Goal: Information Seeking & Learning: Compare options

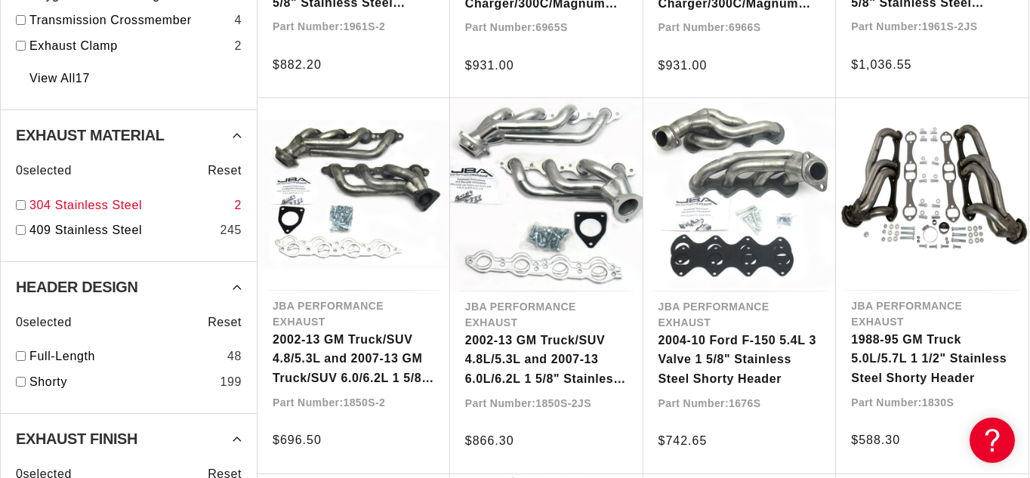
click at [17, 212] on div "304 Stainless Steel 2" at bounding box center [129, 209] width 226 height 26
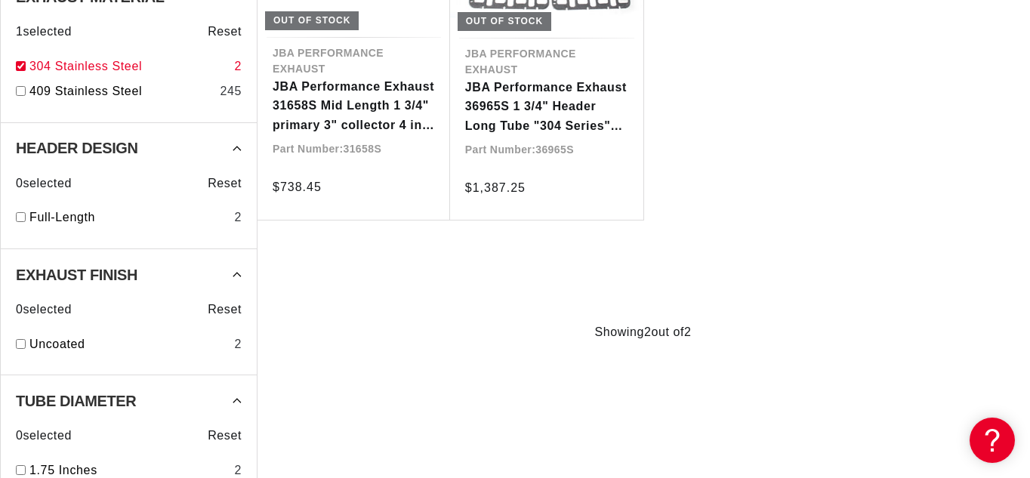
scroll to position [0, 479]
click at [21, 63] on input "checkbox" at bounding box center [21, 66] width 10 height 10
checkbox input "false"
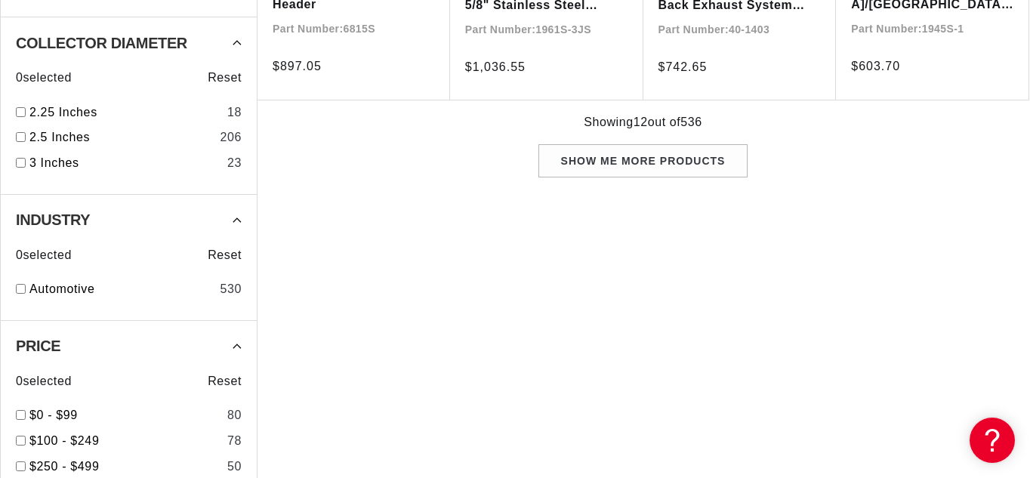
scroll to position [1627, 0]
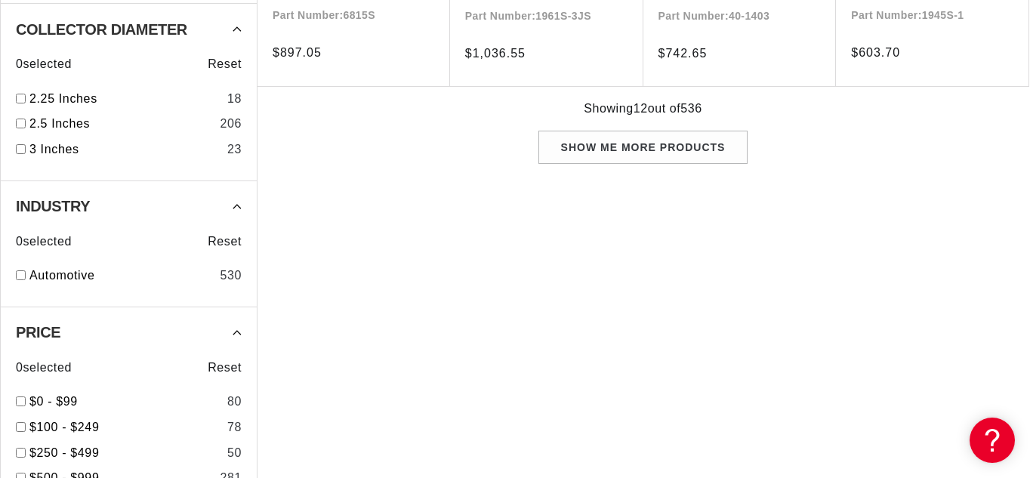
click at [17, 147] on input "checkbox" at bounding box center [21, 149] width 10 height 10
checkbox input "true"
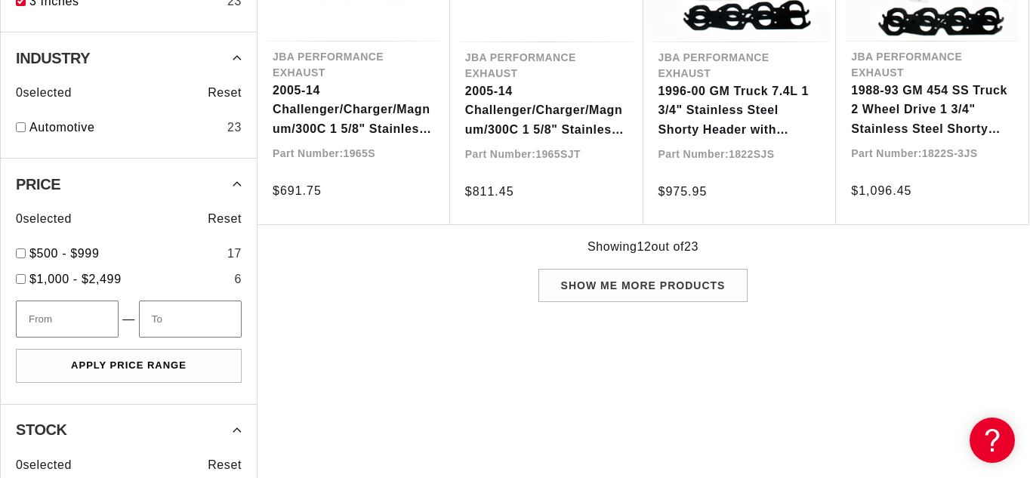
scroll to position [1502, 0]
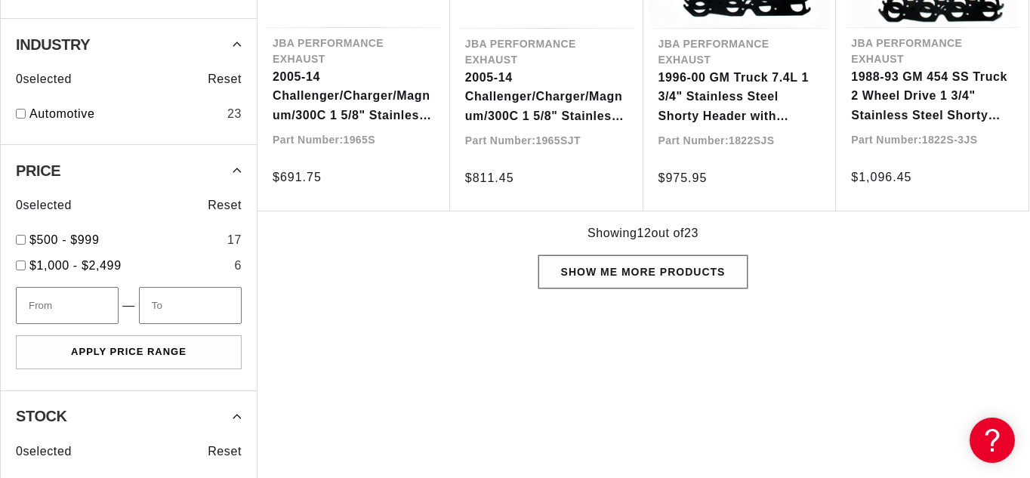
click at [621, 286] on div "Show me more products" at bounding box center [644, 272] width 210 height 34
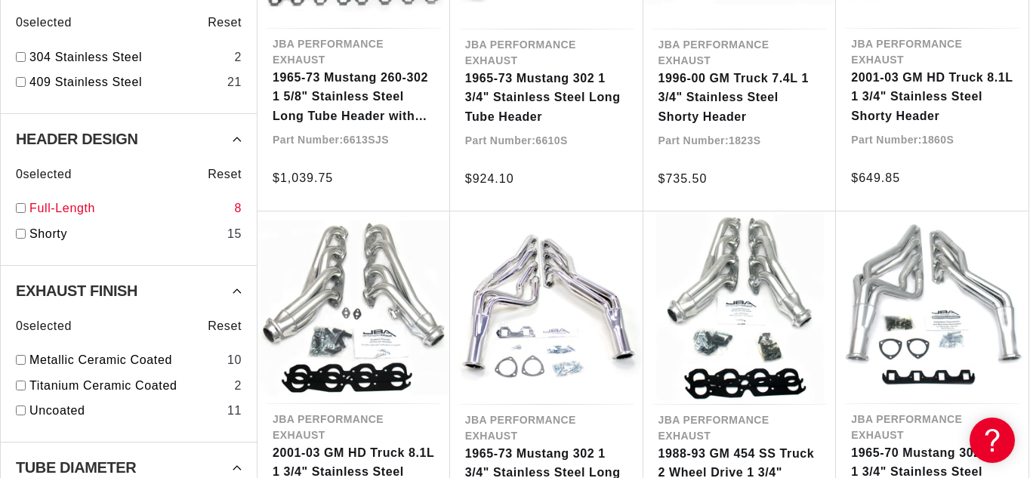
click at [19, 213] on input "checkbox" at bounding box center [21, 208] width 10 height 10
checkbox input "true"
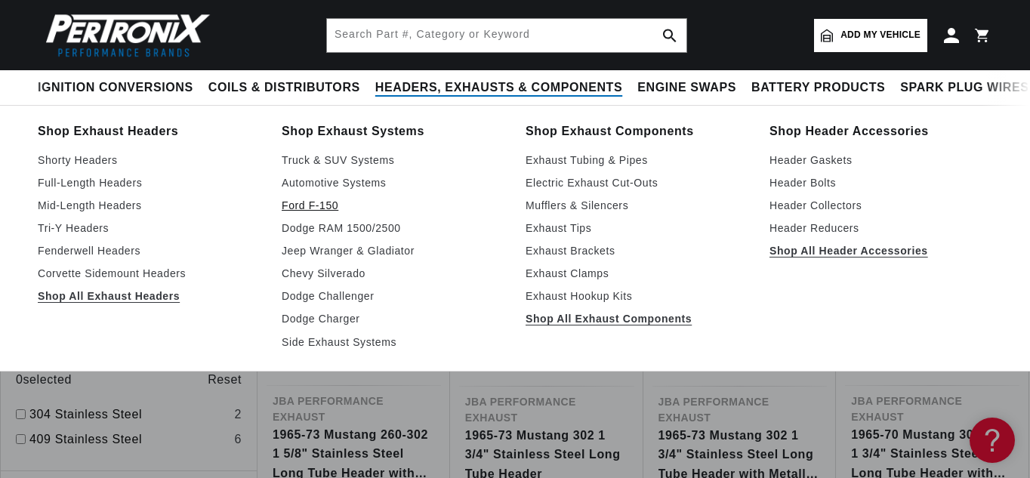
click at [335, 198] on link "Ford F-150" at bounding box center [393, 205] width 223 height 18
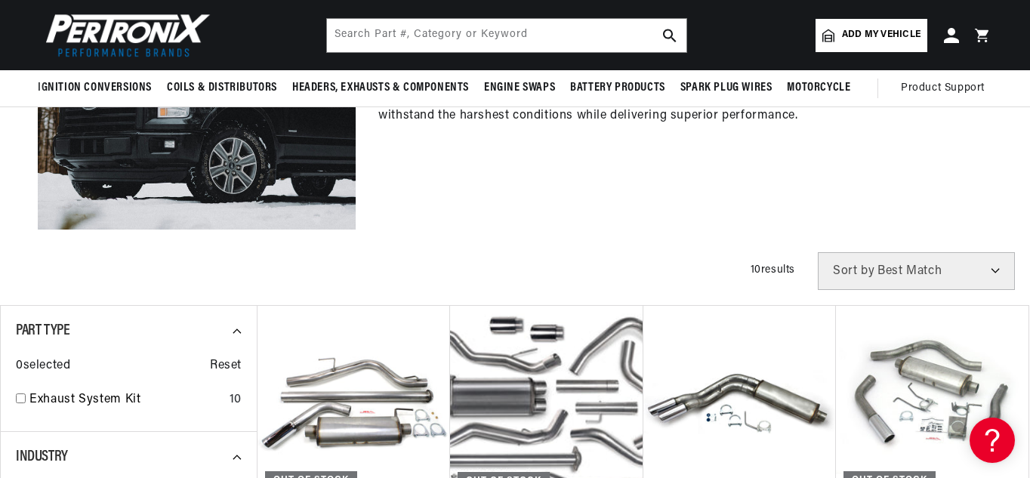
scroll to position [0, 458]
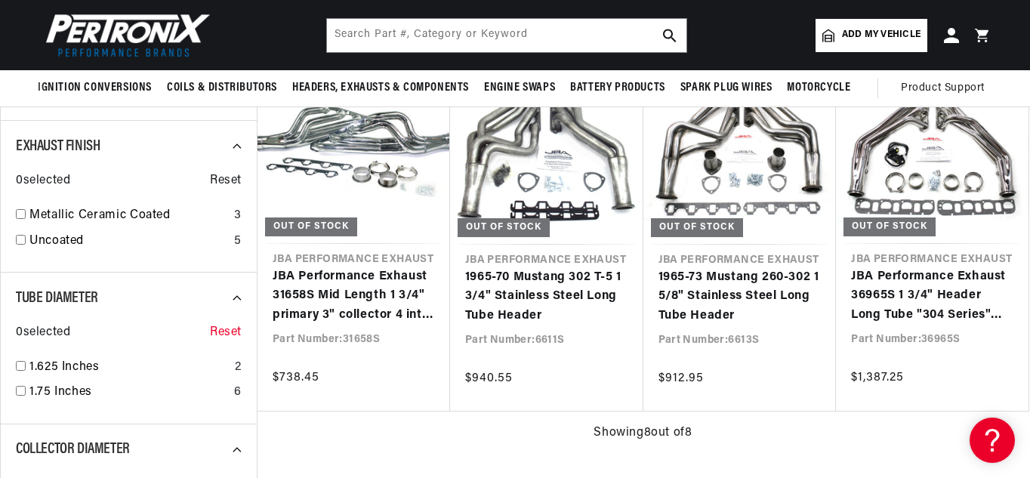
click at [224, 329] on span "Reset" at bounding box center [226, 333] width 32 height 20
click at [208, 328] on div "0 selected Reset" at bounding box center [129, 325] width 226 height 35
click at [224, 334] on span "Reset" at bounding box center [226, 333] width 32 height 20
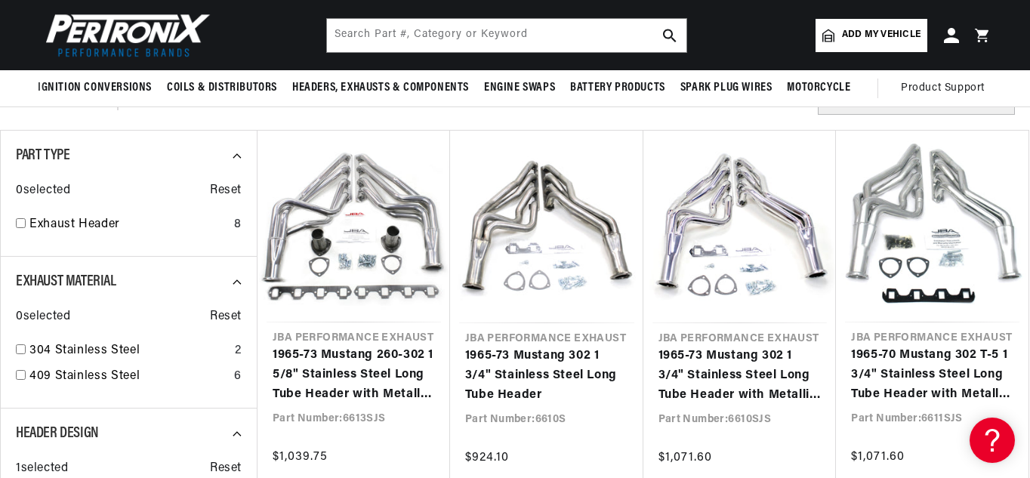
scroll to position [0, 458]
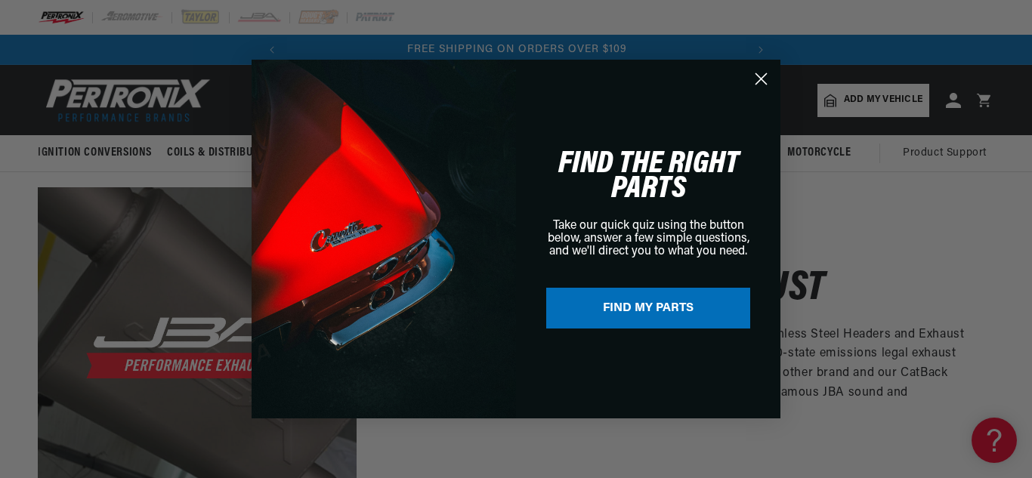
click at [760, 70] on circle "Close dialog" at bounding box center [761, 78] width 25 height 25
